Goal: Navigation & Orientation: Find specific page/section

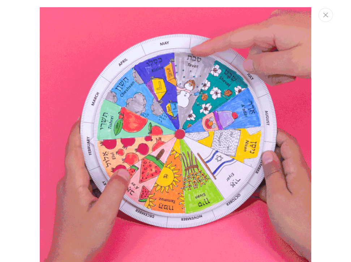
click at [291, 16] on icon "Close" at bounding box center [325, 15] width 5 height 5
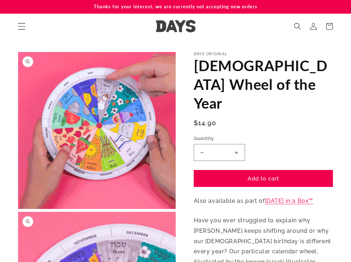
click at [23, 27] on icon "Menu" at bounding box center [22, 26] width 8 height 8
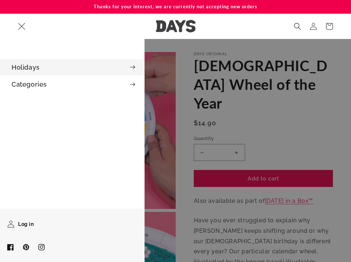
click at [134, 69] on icon at bounding box center [132, 67] width 5 height 4
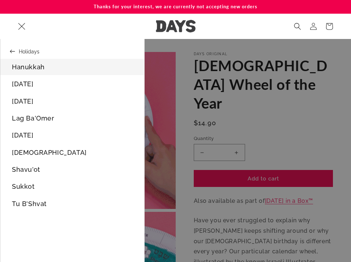
click at [29, 65] on link "Hanukkah" at bounding box center [72, 67] width 144 height 16
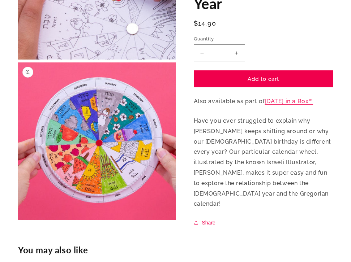
scroll to position [472, 0]
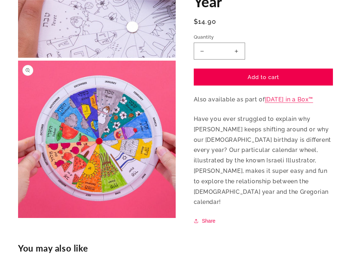
click at [18, 218] on button "Open media 4 in modal" at bounding box center [18, 218] width 0 height 0
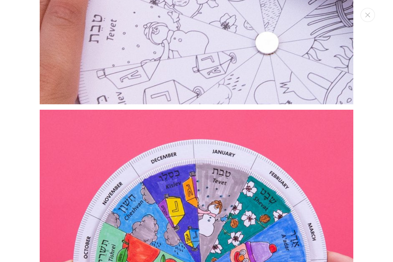
scroll to position [852, 0]
